Goal: Use online tool/utility: Utilize a website feature to perform a specific function

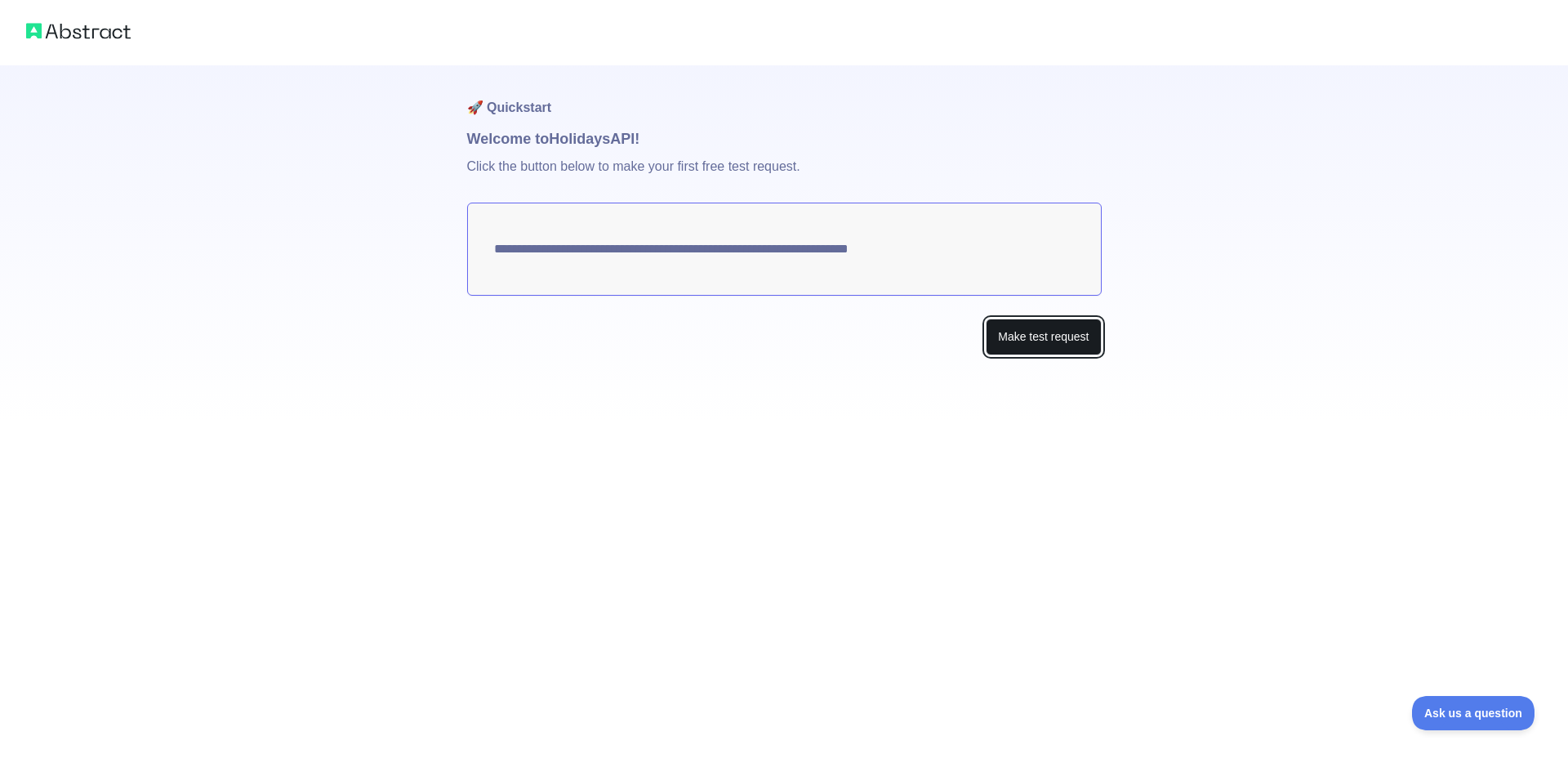
click at [1018, 334] on button "Make test request" at bounding box center [1043, 336] width 115 height 37
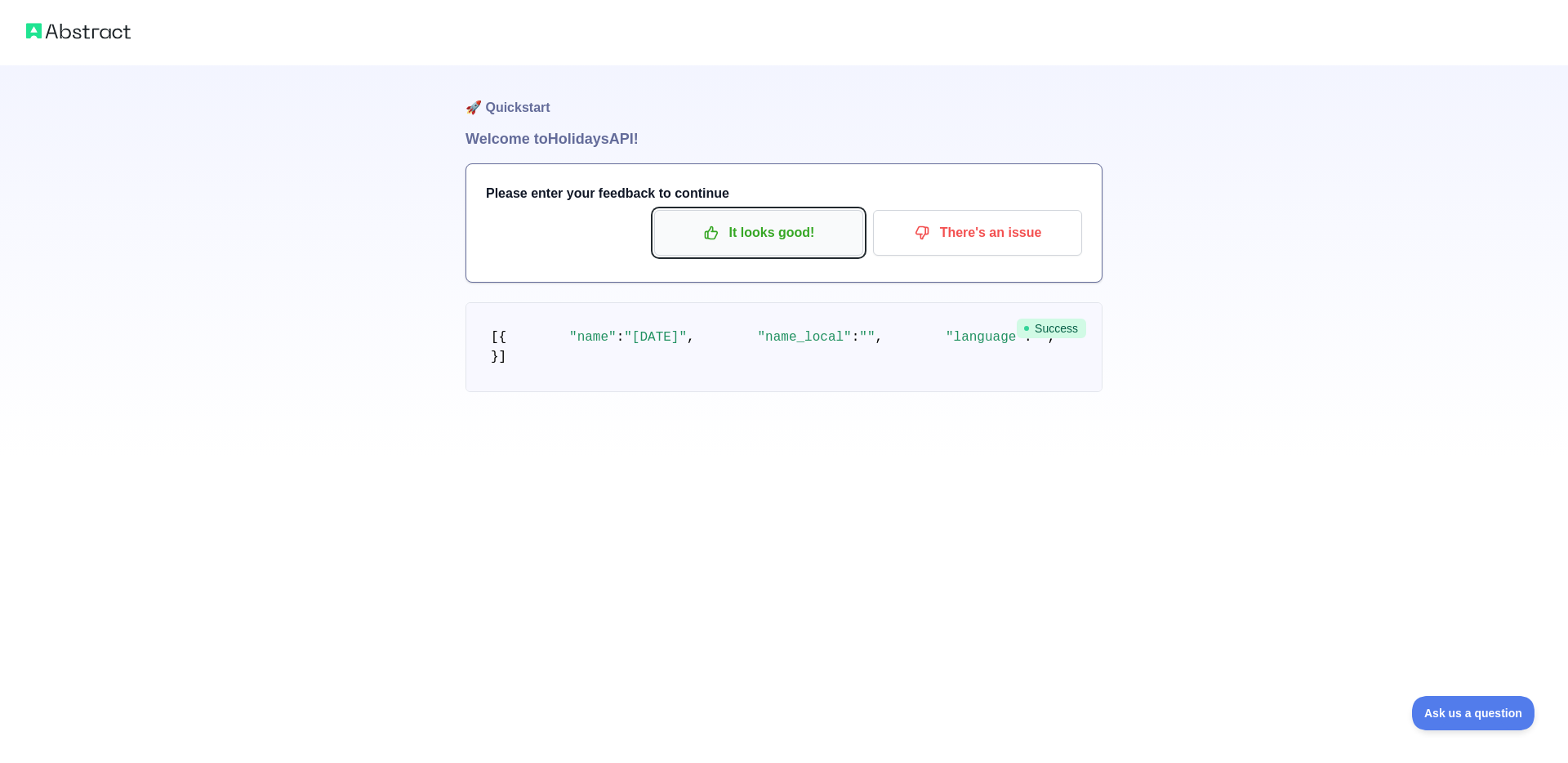
click at [760, 230] on p "It looks good!" at bounding box center [758, 232] width 185 height 28
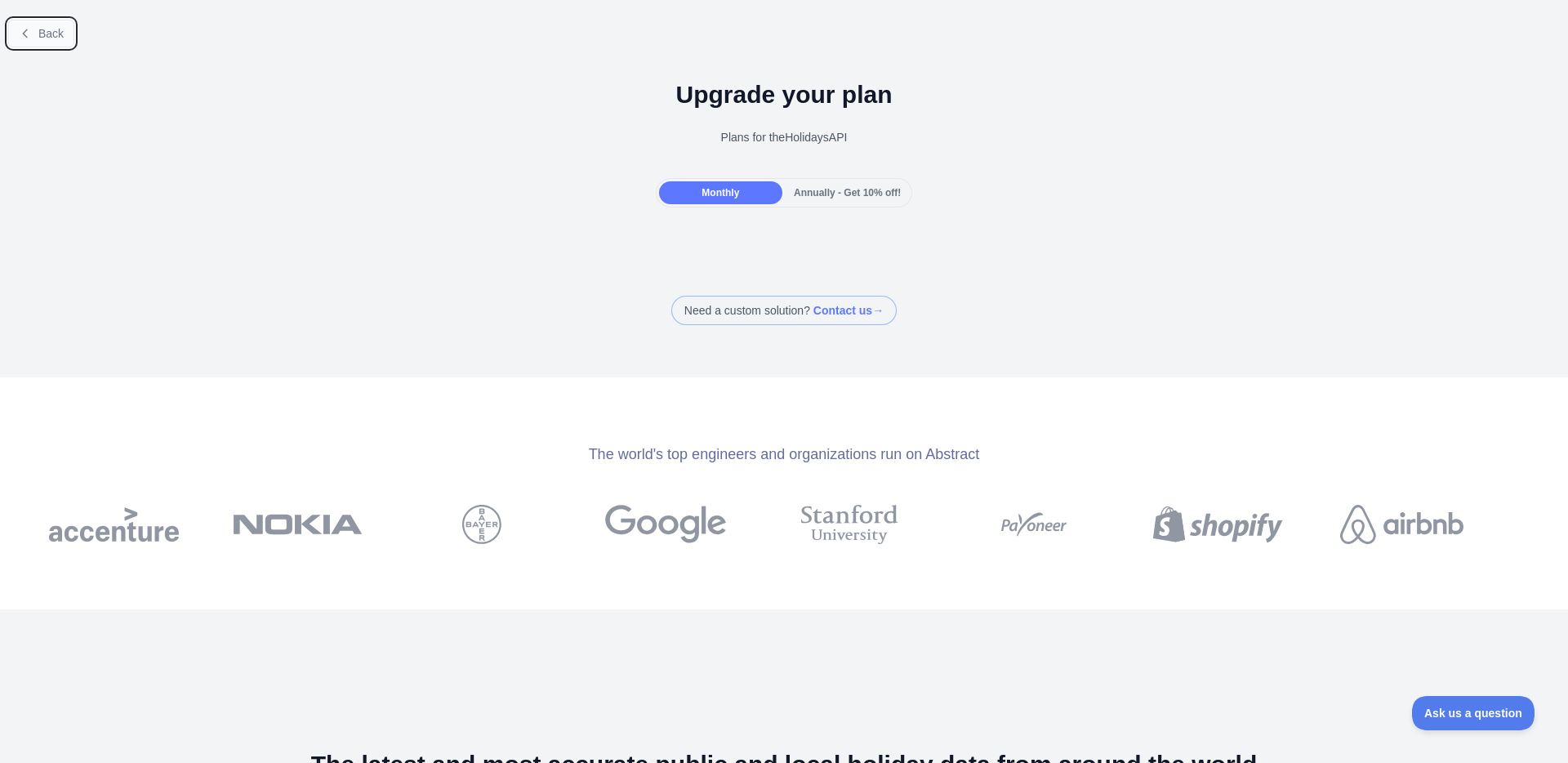
click at [56, 39] on span "Back" at bounding box center [51, 33] width 25 height 13
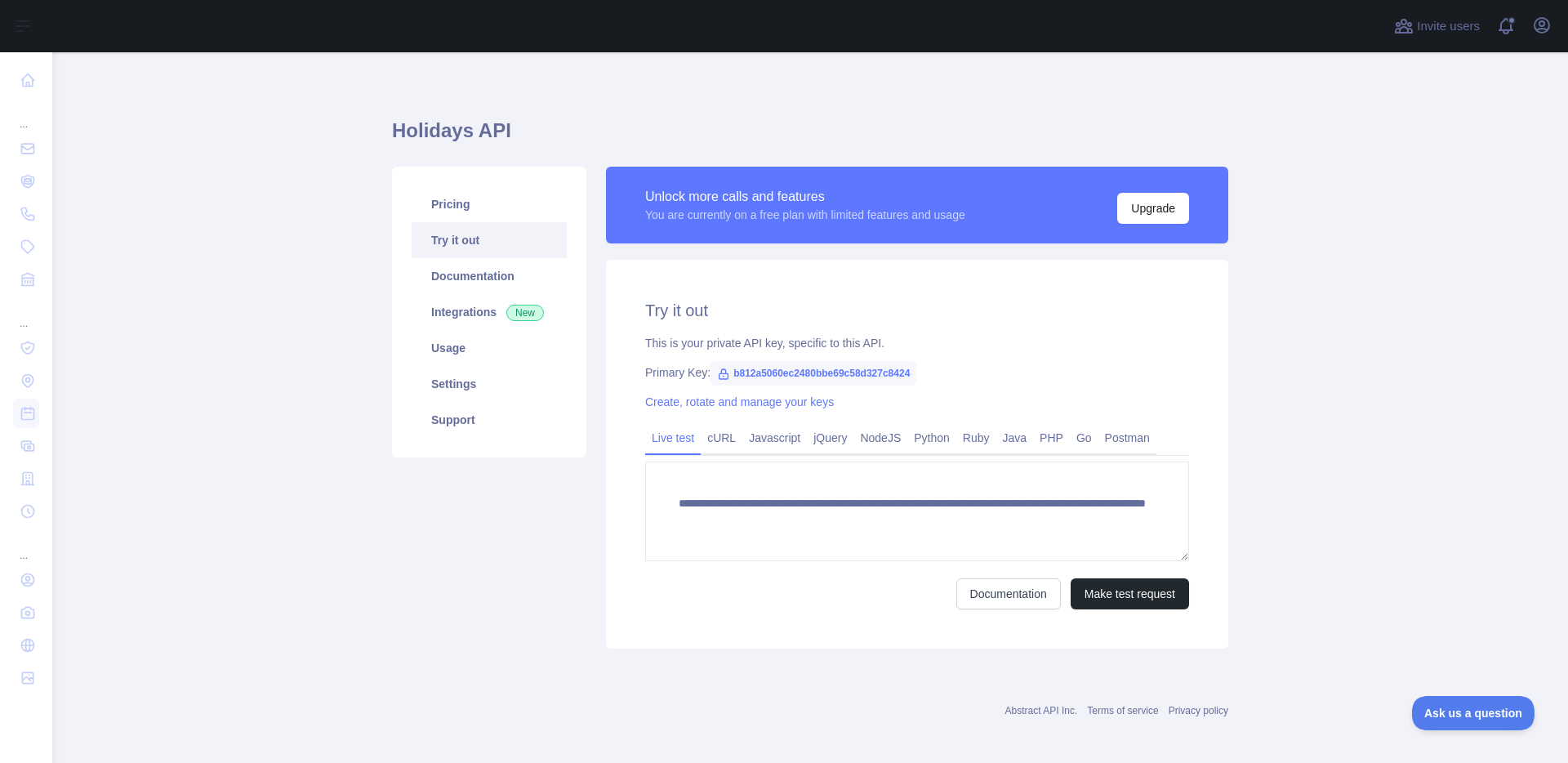
scroll to position [13, 0]
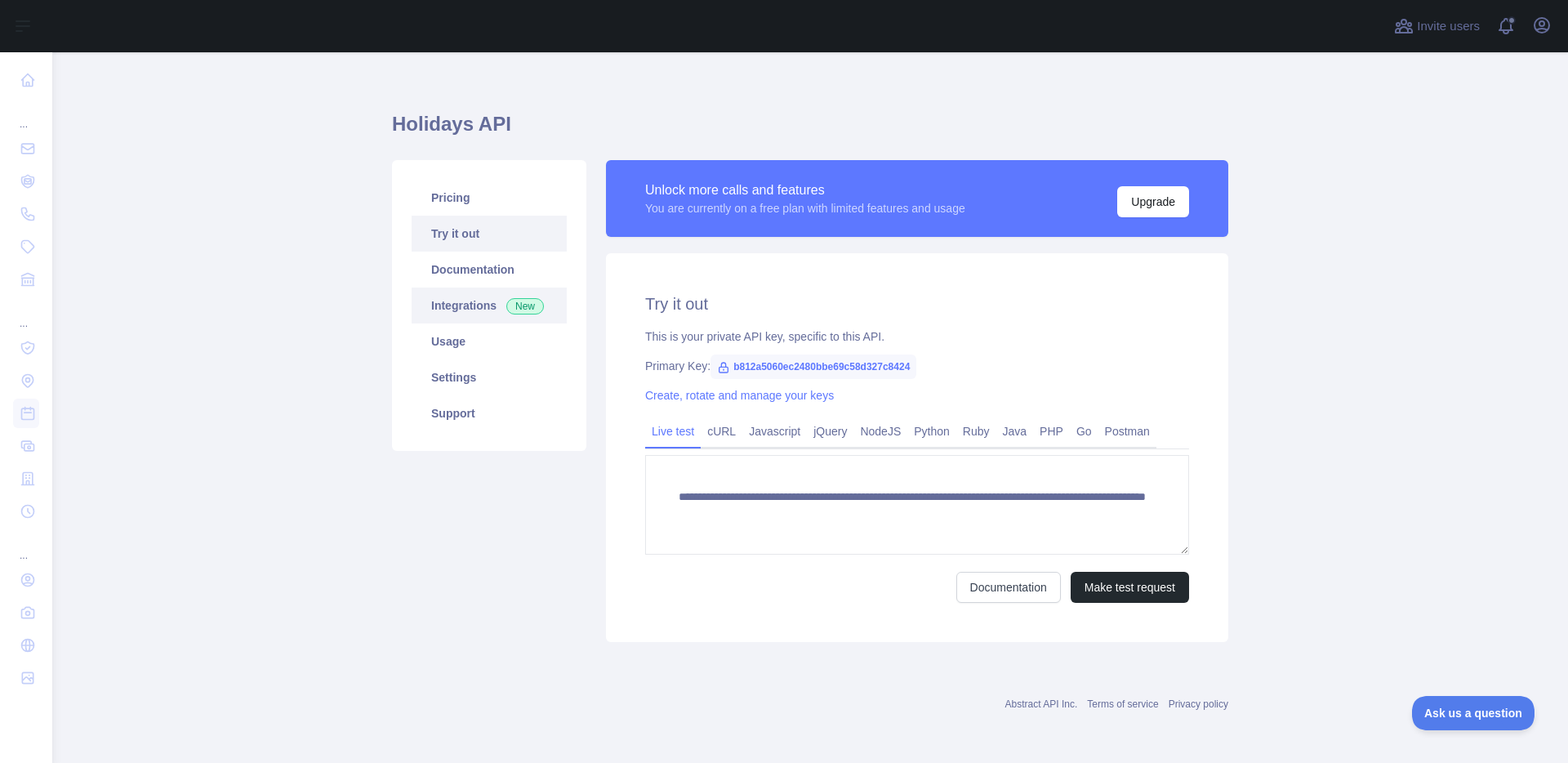
click at [458, 308] on link "Integrations New" at bounding box center [489, 306] width 155 height 36
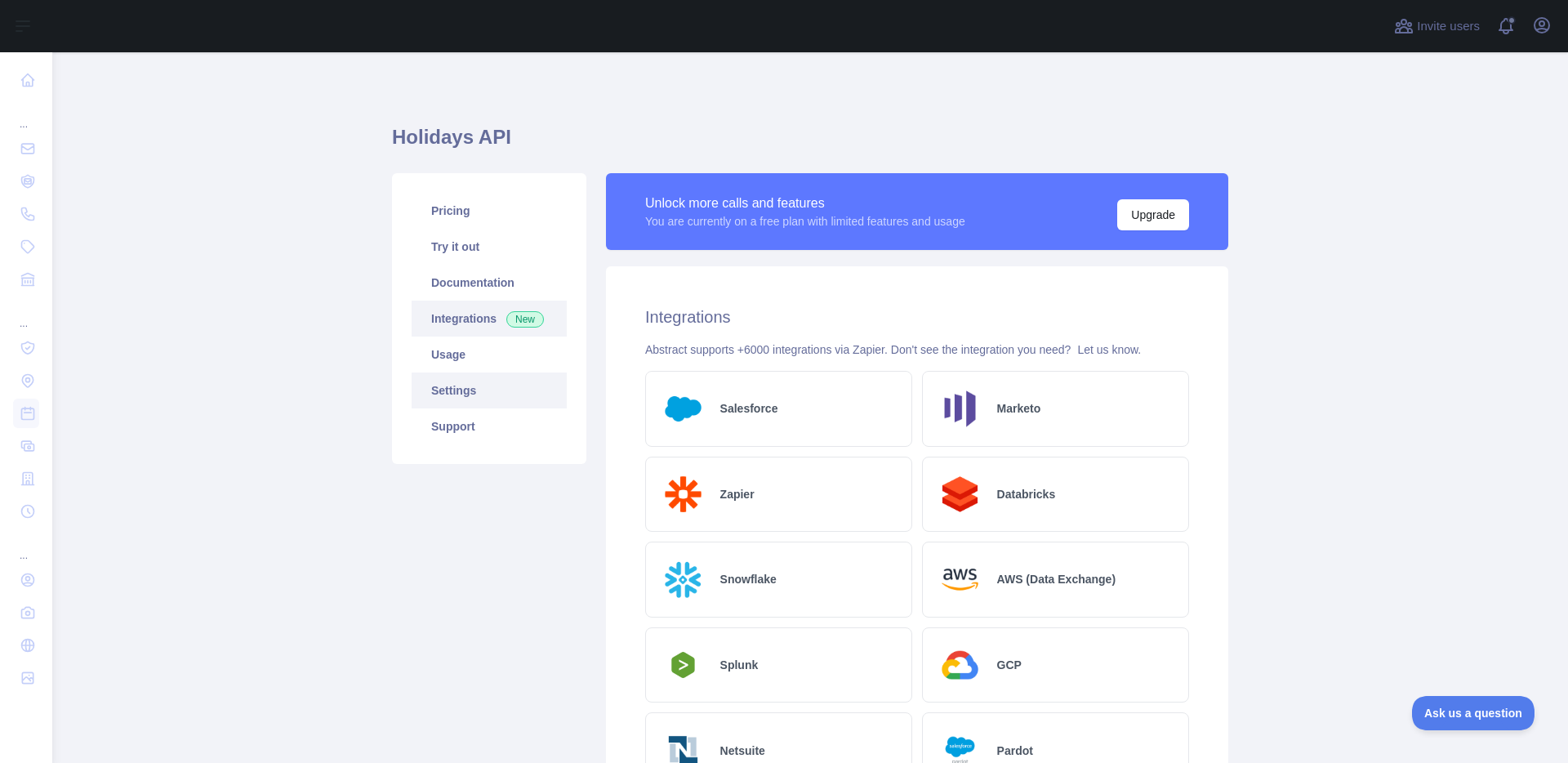
click at [461, 388] on link "Settings" at bounding box center [489, 390] width 155 height 36
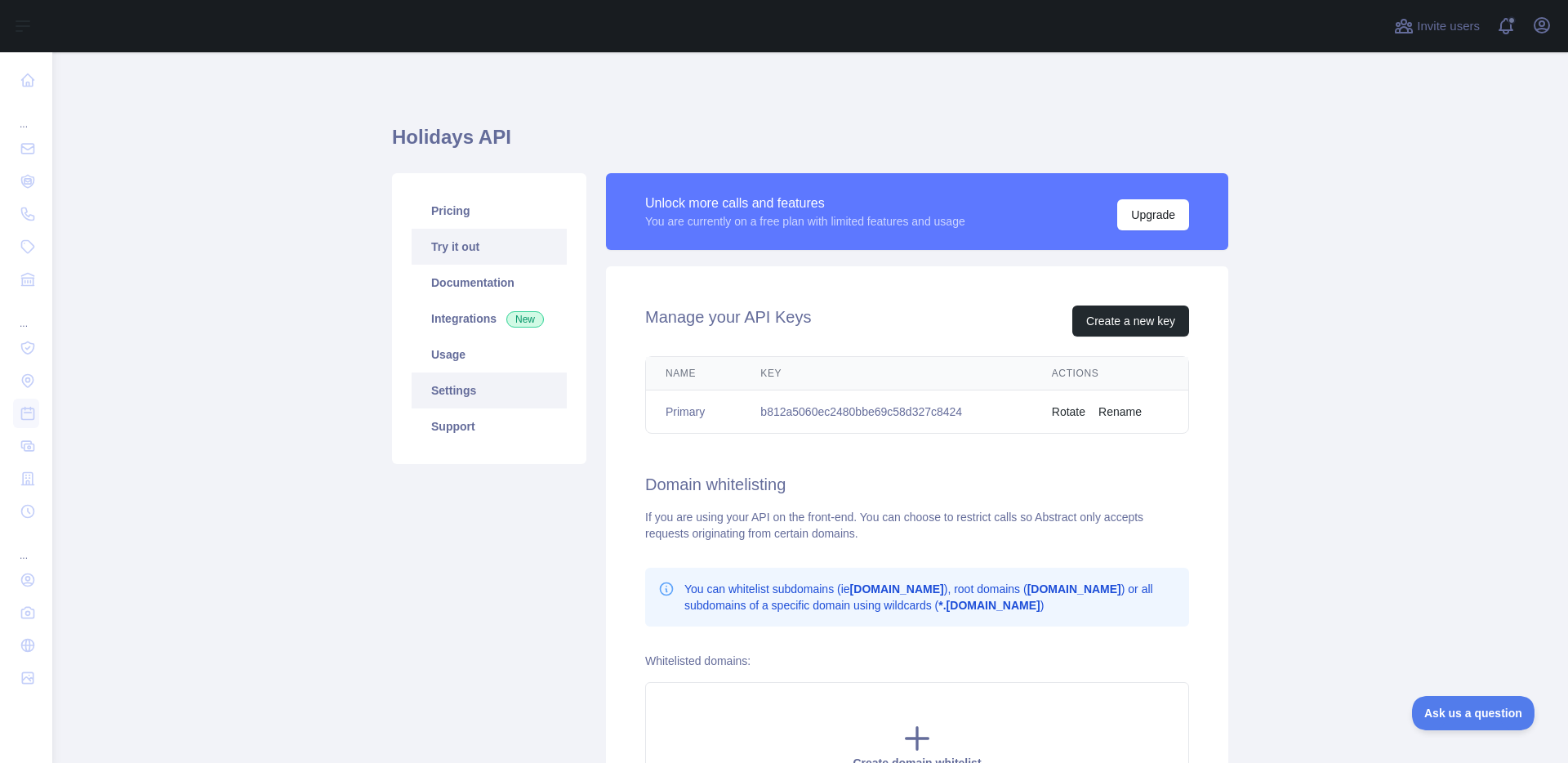
click at [458, 246] on link "Try it out" at bounding box center [489, 247] width 155 height 36
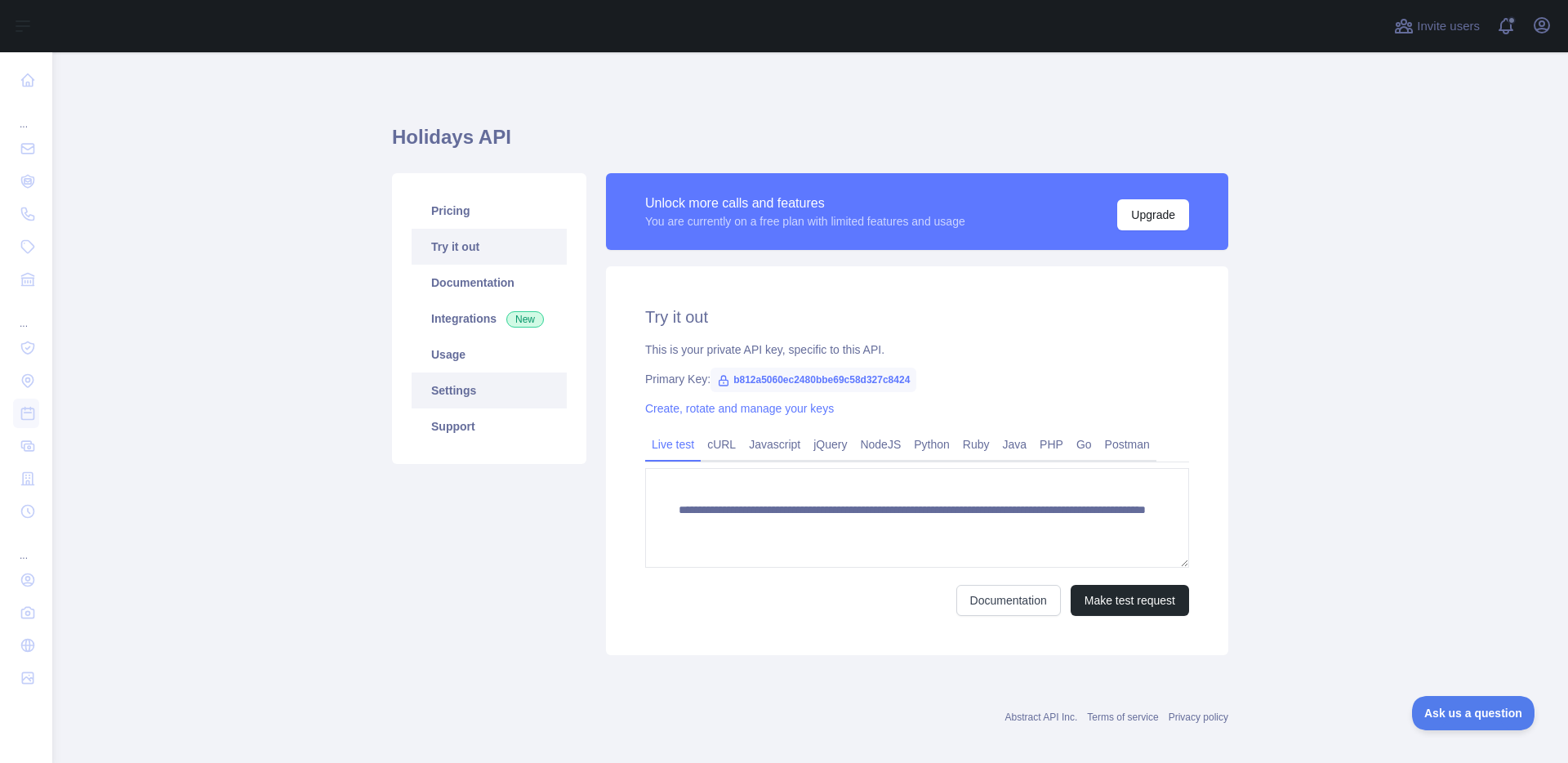
click at [446, 382] on link "Settings" at bounding box center [489, 390] width 155 height 36
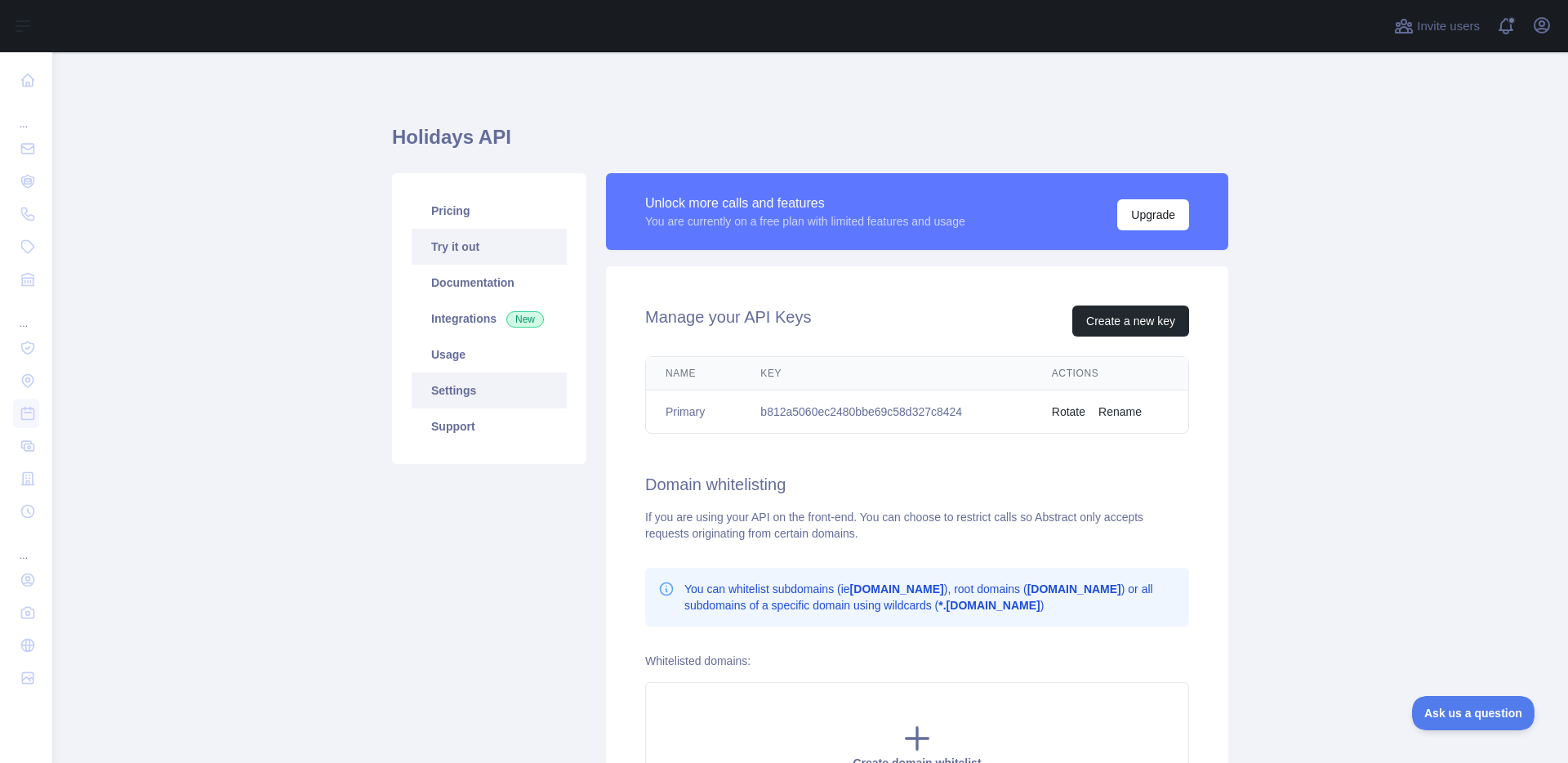
click at [454, 242] on link "Try it out" at bounding box center [489, 247] width 155 height 36
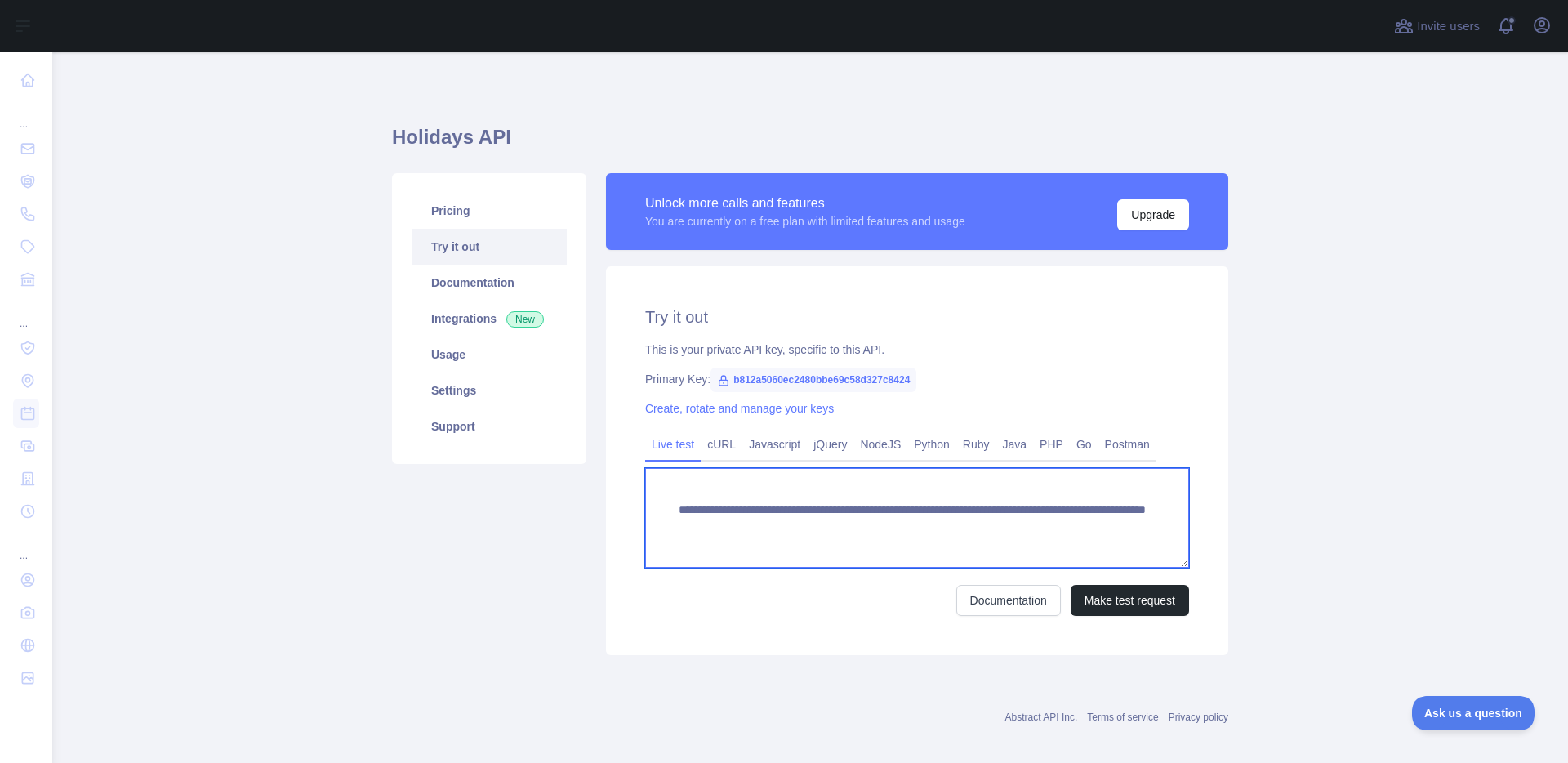
click at [744, 546] on textarea "**********" at bounding box center [916, 517] width 544 height 100
type textarea "**********"
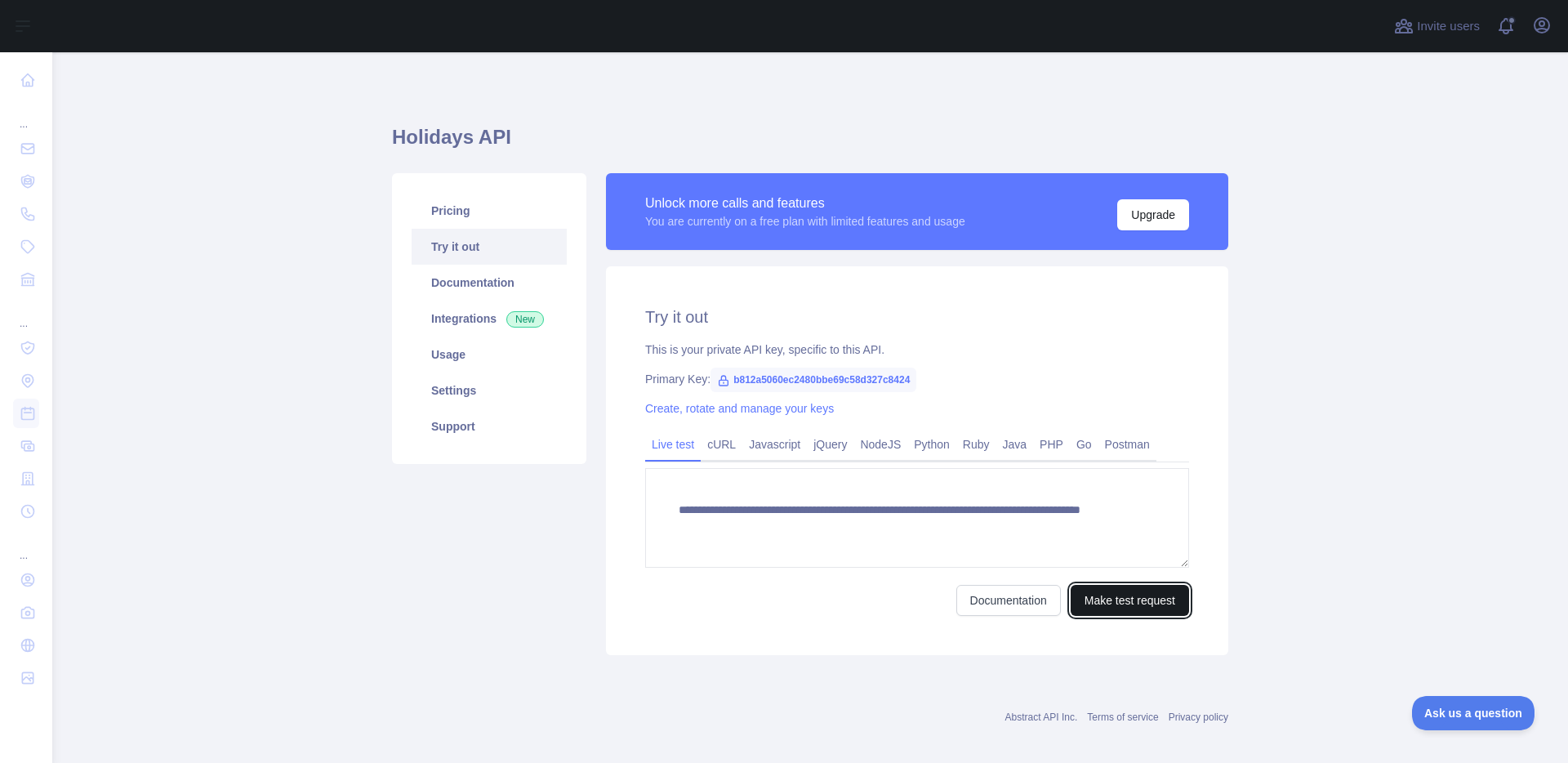
click at [1096, 605] on button "Make test request" at bounding box center [1130, 600] width 118 height 31
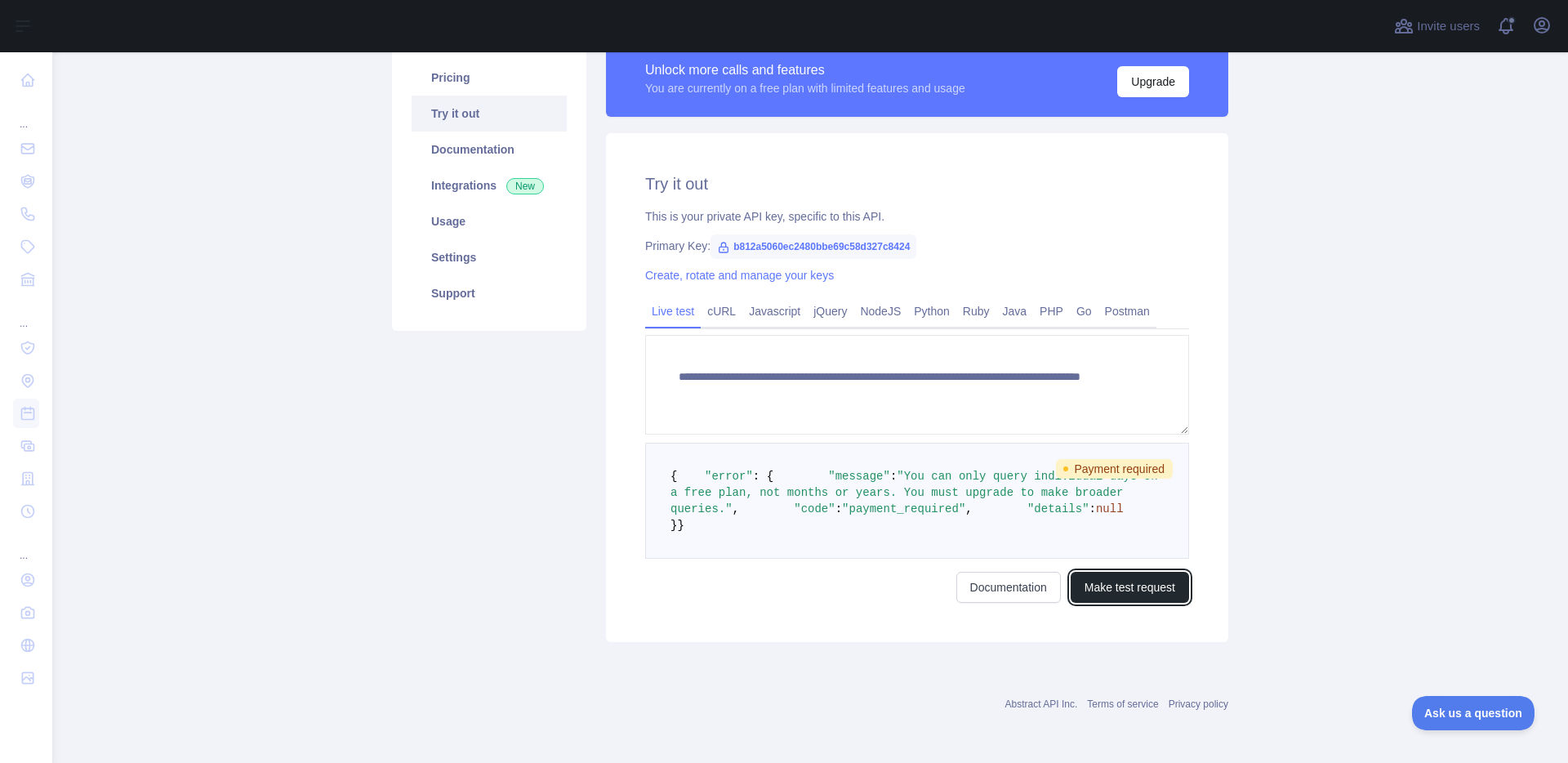
scroll to position [149, 0]
